Goal: Information Seeking & Learning: Find specific page/section

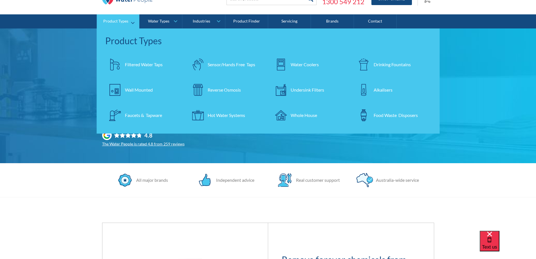
click at [150, 62] on div "Filtered Water Taps" at bounding box center [144, 64] width 38 height 7
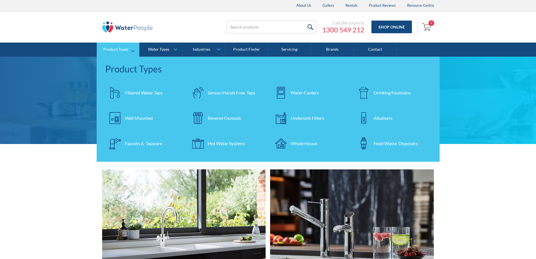
click at [137, 142] on div "Faucets & Tapware" at bounding box center [143, 143] width 37 height 7
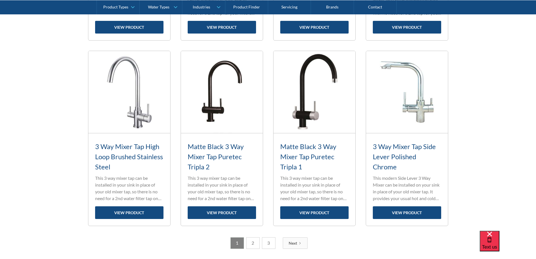
scroll to position [804, 0]
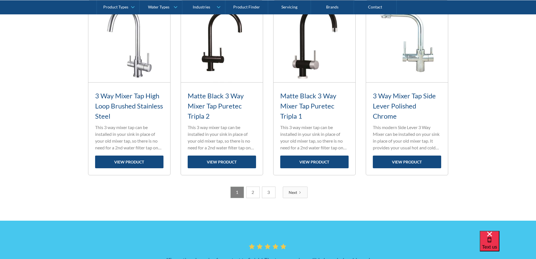
click at [284, 192] on link "Next" at bounding box center [295, 192] width 25 height 12
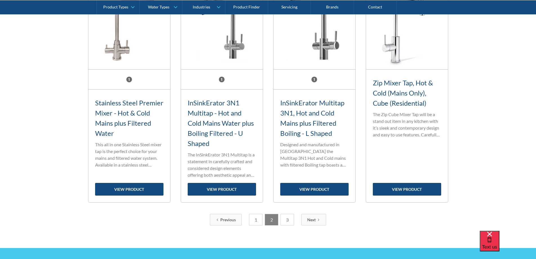
click at [318, 221] on link "Next" at bounding box center [313, 220] width 25 height 12
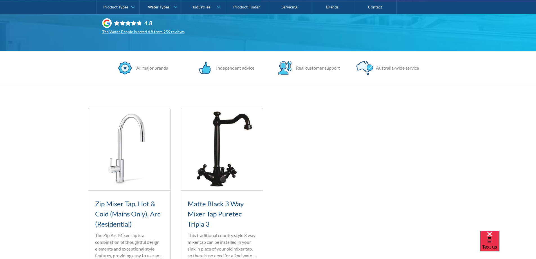
scroll to position [253, 0]
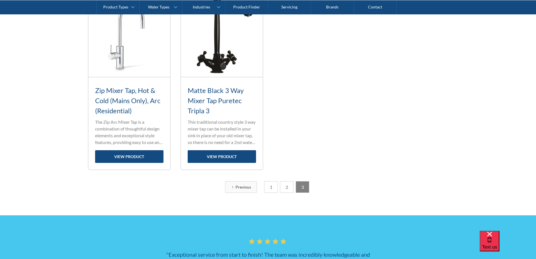
click at [286, 187] on link "2" at bounding box center [287, 187] width 14 height 12
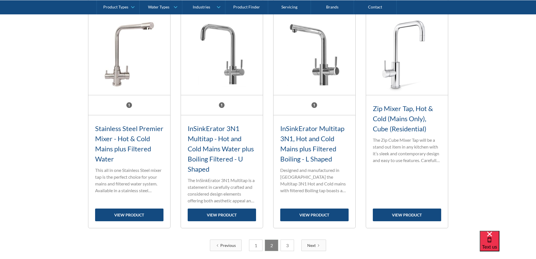
scroll to position [900, 0]
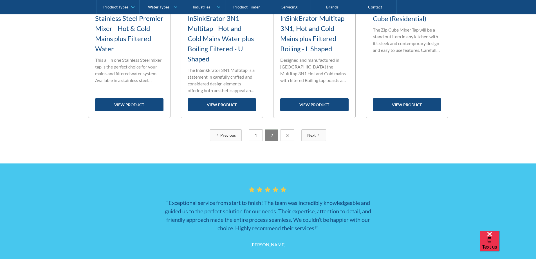
click at [221, 130] on link "Previous" at bounding box center [226, 135] width 32 height 12
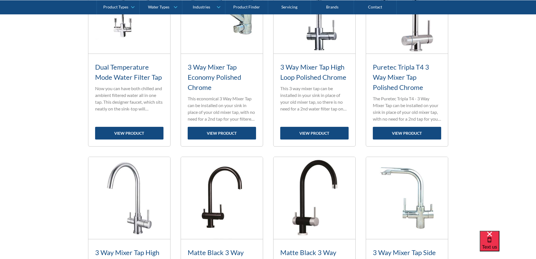
scroll to position [872, 0]
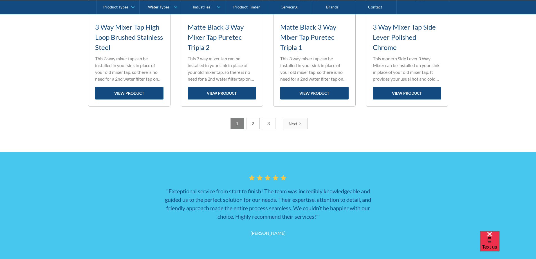
click at [251, 124] on link "2" at bounding box center [253, 124] width 14 height 12
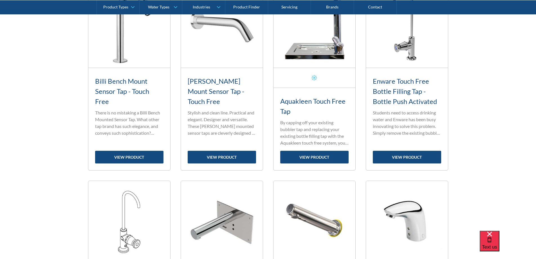
scroll to position [0, 0]
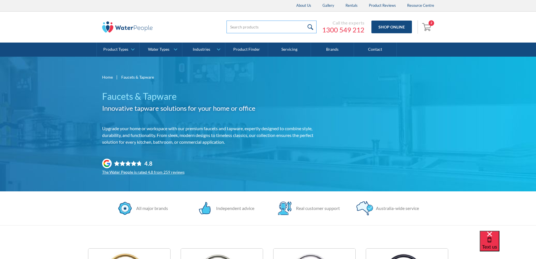
click at [264, 30] on input "search" at bounding box center [271, 27] width 90 height 13
type input "gold"
click at [304, 21] on input "submit" at bounding box center [310, 27] width 12 height 13
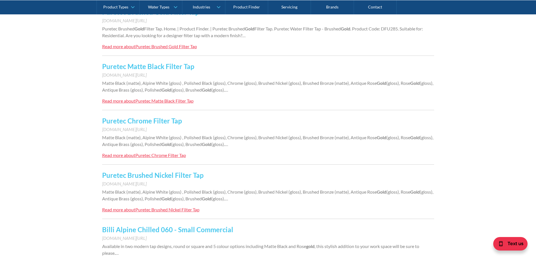
scroll to position [169, 0]
